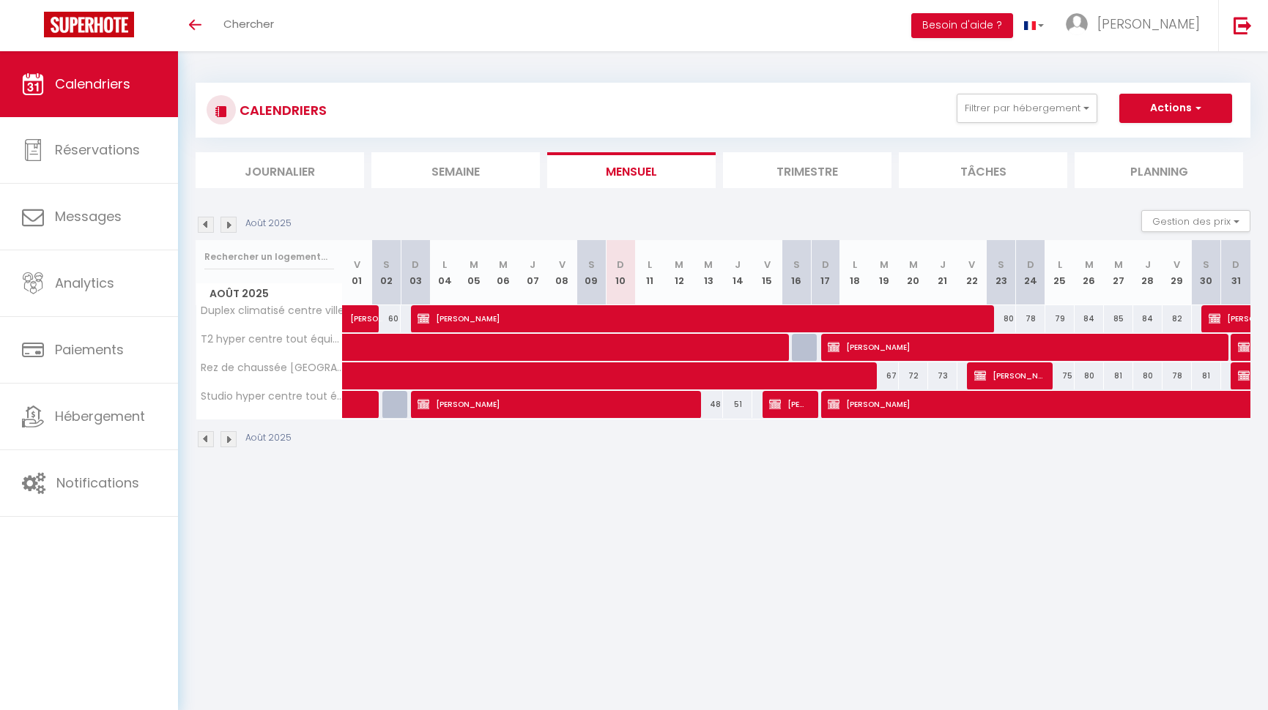
select select
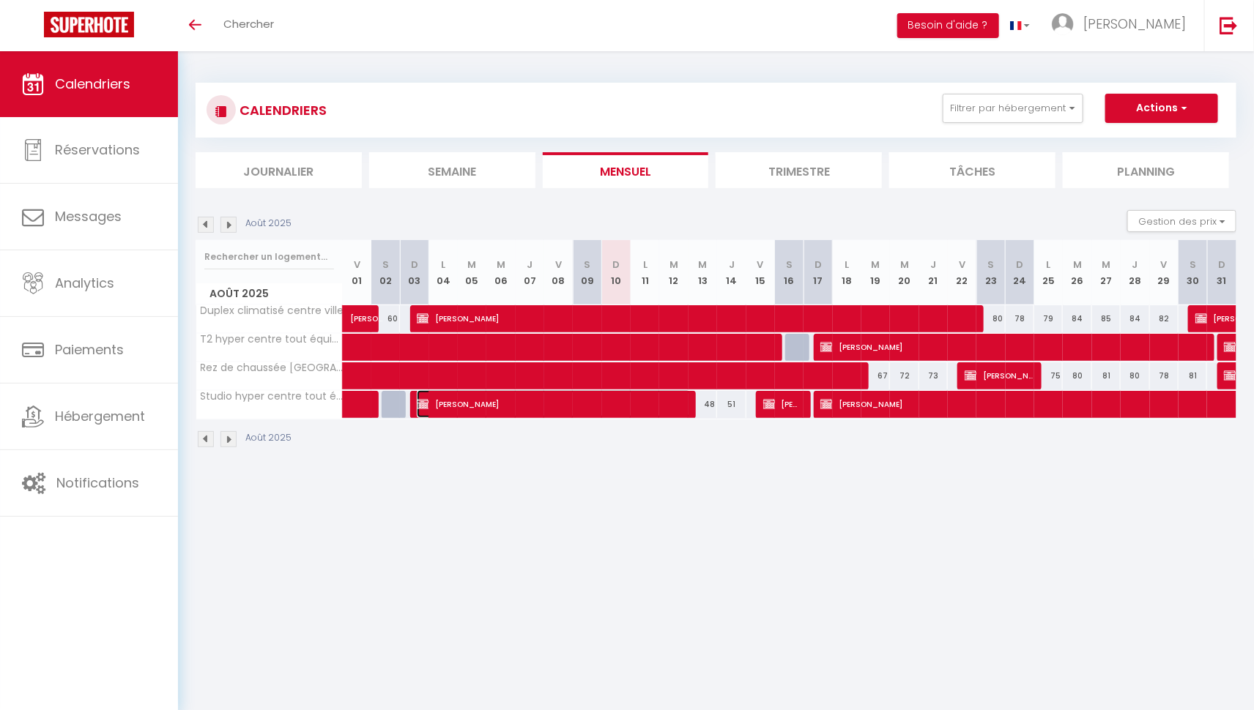
click at [564, 409] on span "[PERSON_NAME]" at bounding box center [553, 404] width 273 height 28
select select "OK"
select select "KO"
select select "0"
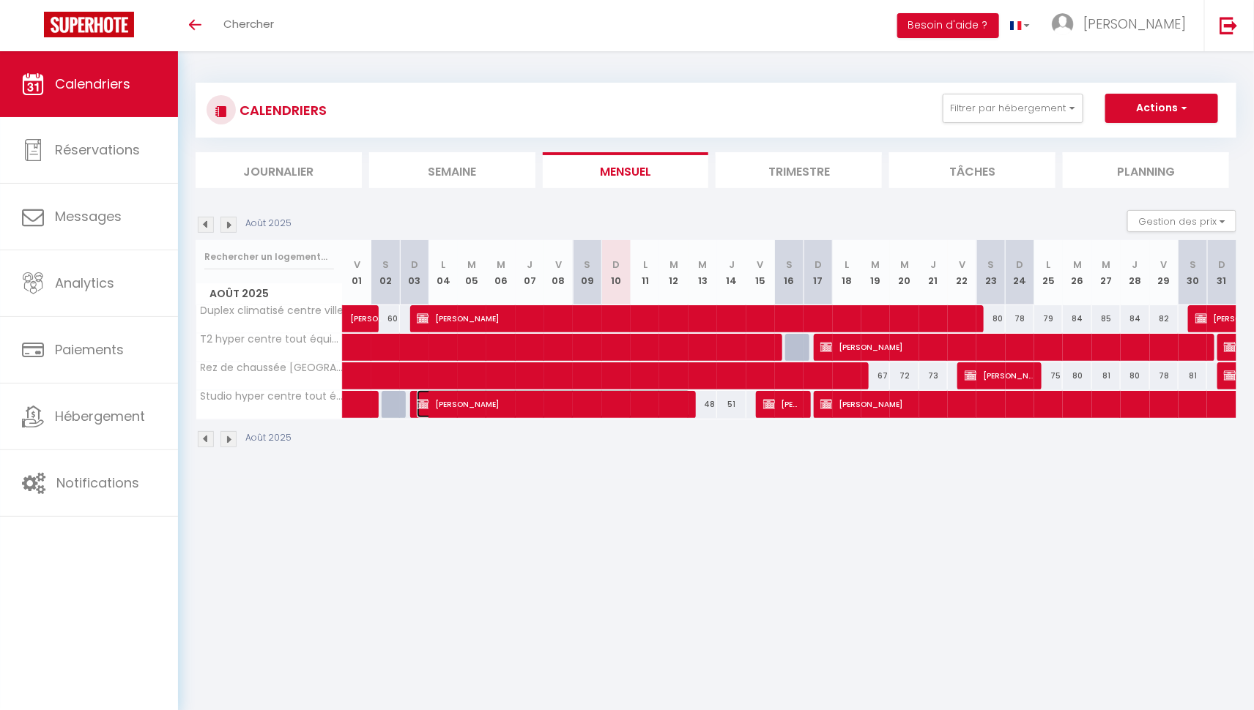
select select "1"
select select
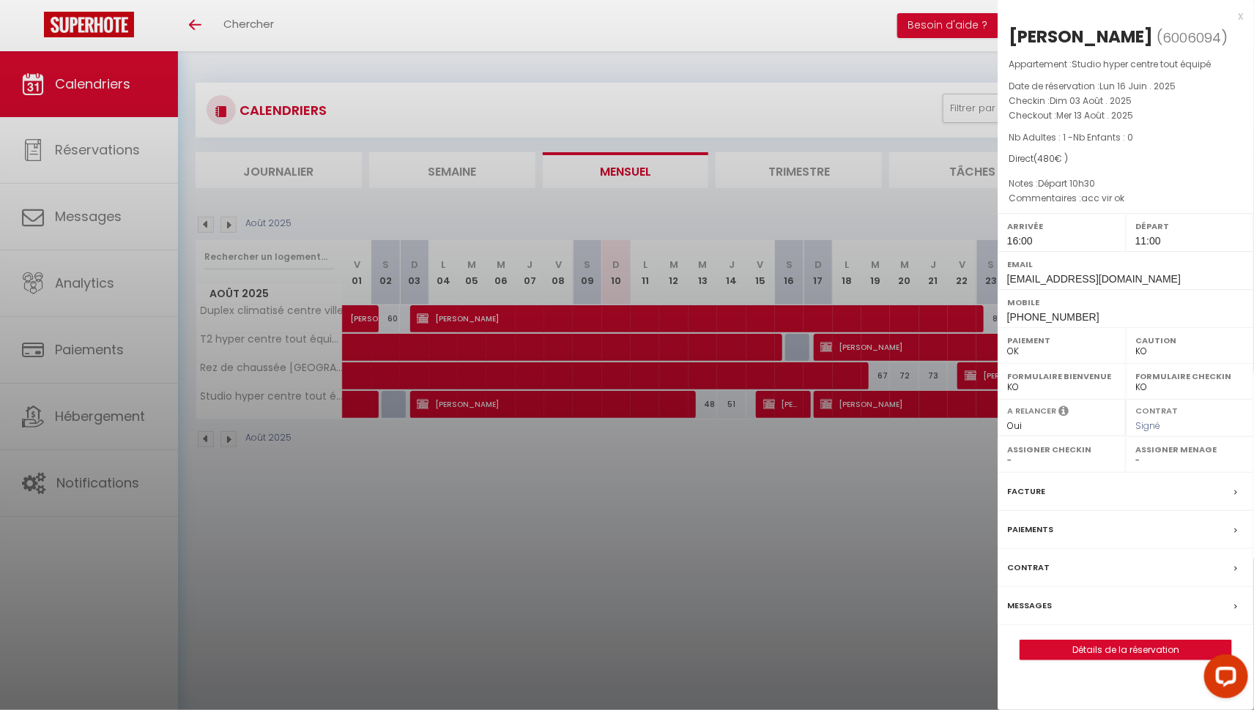
click at [587, 475] on div at bounding box center [627, 355] width 1254 height 710
